Goal: Task Accomplishment & Management: Manage account settings

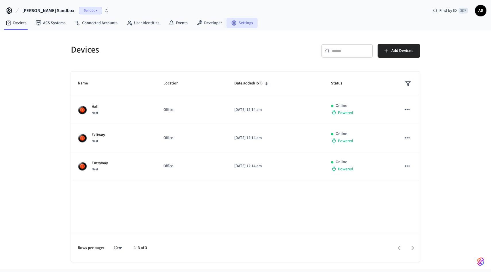
click at [237, 23] on link "Settings" at bounding box center [241, 23] width 31 height 10
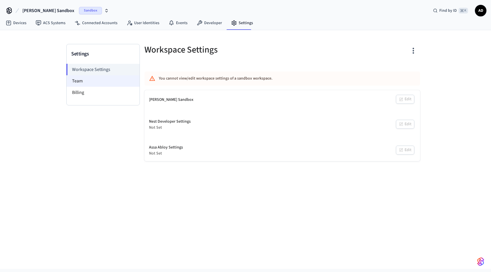
click at [124, 81] on li "Team" at bounding box center [103, 80] width 73 height 11
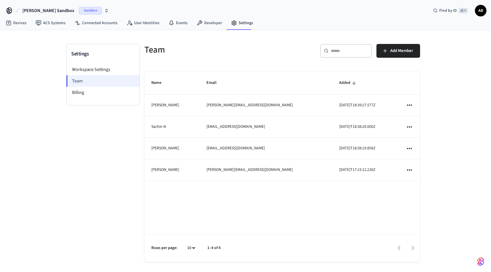
click at [112, 83] on li "Team" at bounding box center [102, 80] width 73 height 11
click at [402, 48] on span "Add Member" at bounding box center [401, 50] width 23 height 7
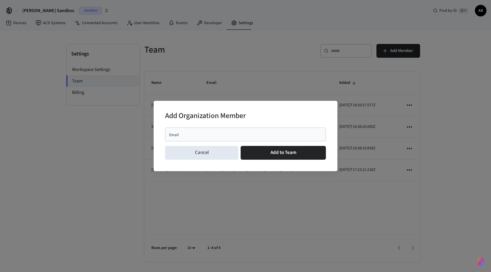
click at [198, 136] on input "Email" at bounding box center [245, 134] width 154 height 6
paste input "**********"
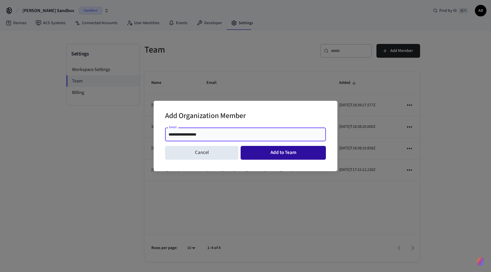
type input "**********"
click at [266, 153] on button "Add to Team" at bounding box center [282, 153] width 85 height 14
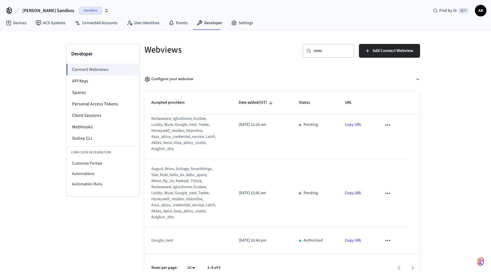
scroll to position [10, 0]
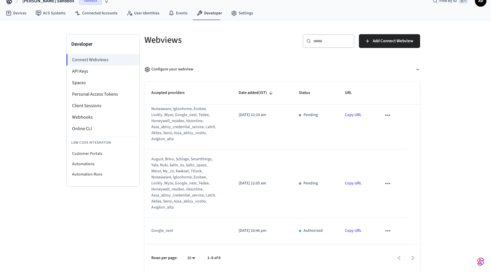
click at [386, 231] on icon "sticky table" at bounding box center [387, 230] width 7 height 7
click at [87, 71] on div at bounding box center [245, 136] width 491 height 272
click at [81, 73] on li "API Keys" at bounding box center [103, 70] width 73 height 11
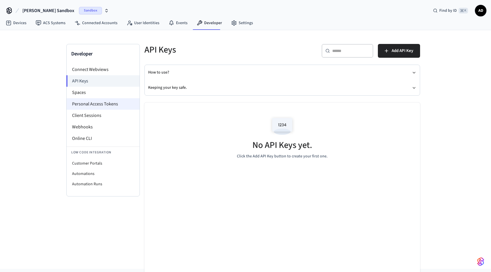
click at [104, 105] on li "Personal Access Tokens" at bounding box center [103, 103] width 73 height 11
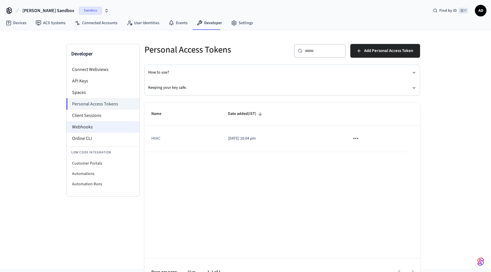
click at [103, 127] on li "Webhooks" at bounding box center [103, 126] width 73 height 11
